Goal: Book appointment/travel/reservation

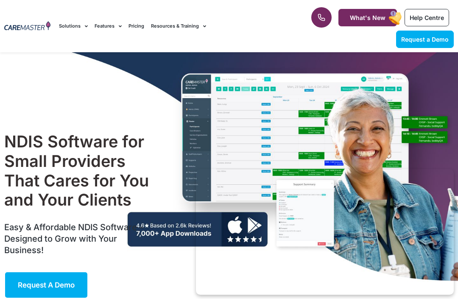
click at [121, 77] on div "NDIS Software for Small Providers That Cares for You and Your Clients Easy & Af…" at bounding box center [229, 215] width 458 height 326
click at [95, 30] on link "Features" at bounding box center [108, 26] width 27 height 28
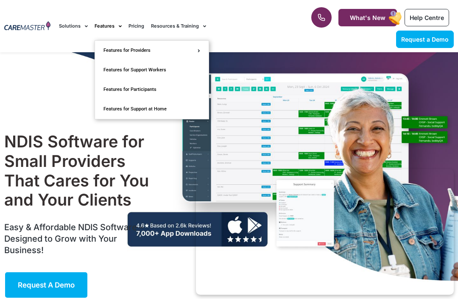
click at [103, 27] on link "Features" at bounding box center [108, 26] width 27 height 28
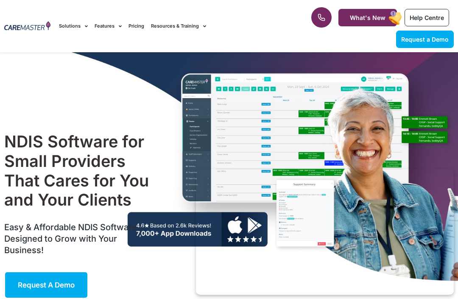
click at [64, 29] on link "Solutions" at bounding box center [73, 26] width 29 height 28
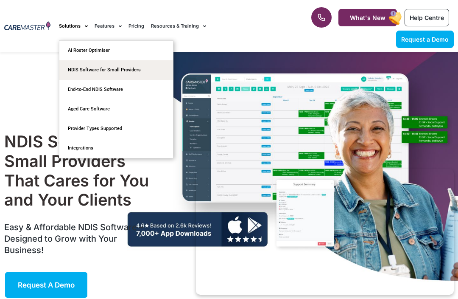
click at [182, 25] on link "Resources & Training" at bounding box center [178, 26] width 55 height 28
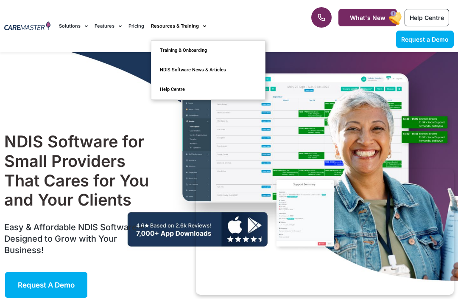
click at [96, 107] on div "NDIS Software for Small Providers That Cares for You and Your Clients Easy & Af…" at bounding box center [229, 215] width 458 height 326
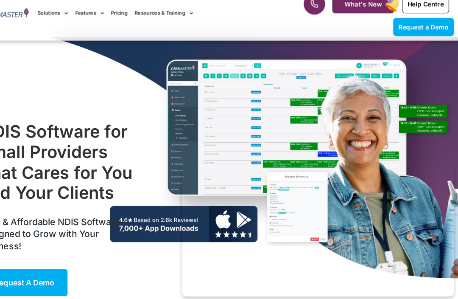
scroll to position [76, 0]
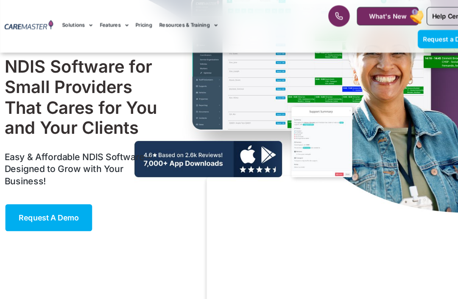
click at [67, 207] on span "Request a Demo" at bounding box center [46, 208] width 57 height 8
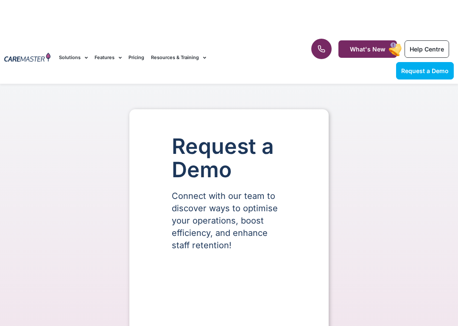
select select "**"
